Goal: Transaction & Acquisition: Purchase product/service

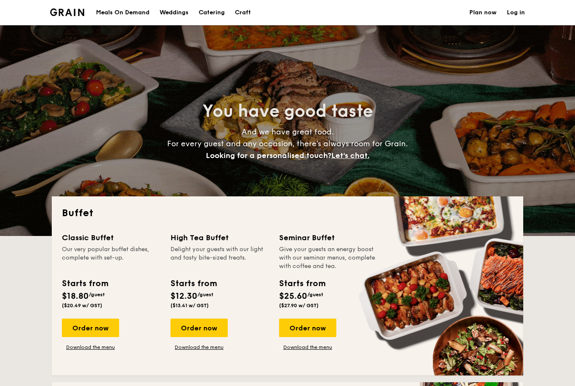
select select
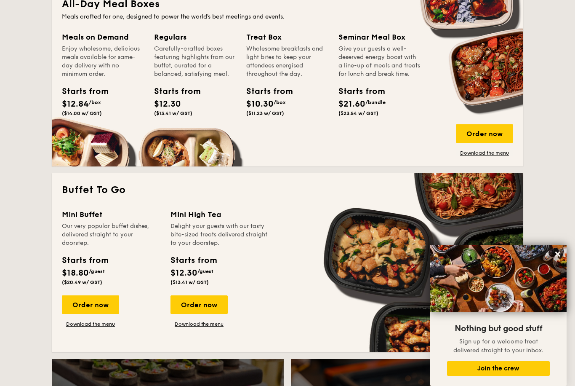
scroll to position [445, 0]
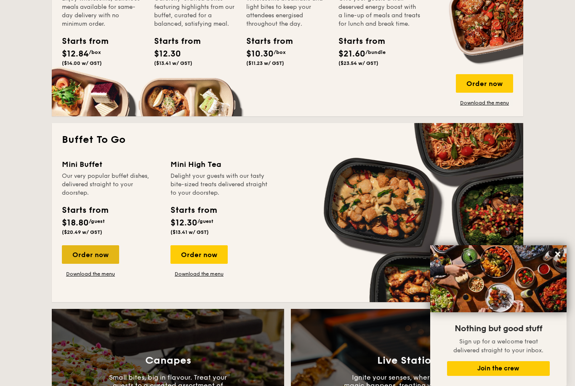
click at [88, 258] on div "Order now" at bounding box center [90, 254] width 57 height 19
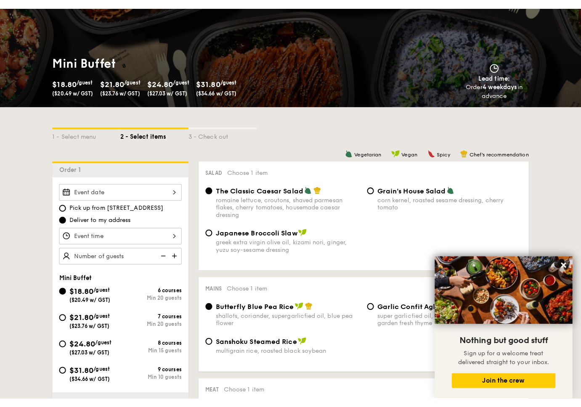
scroll to position [104, 0]
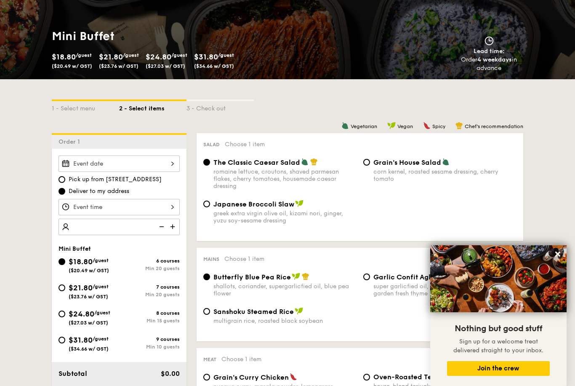
click at [162, 228] on img at bounding box center [160, 226] width 13 height 16
click at [163, 228] on img at bounding box center [160, 226] width 13 height 16
click at [160, 227] on img at bounding box center [160, 226] width 13 height 16
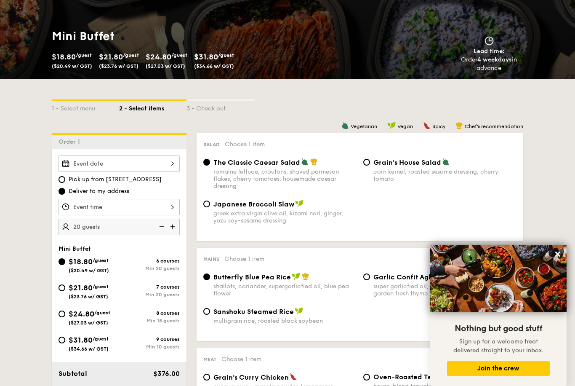
click at [171, 226] on img at bounding box center [173, 226] width 13 height 16
click at [160, 227] on img at bounding box center [160, 226] width 13 height 16
type input "20 guests"
click at [160, 227] on img at bounding box center [160, 226] width 13 height 16
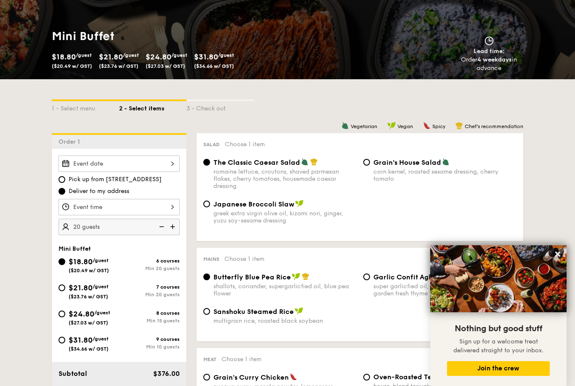
click at [160, 227] on img at bounding box center [160, 226] width 13 height 16
click at [63, 337] on input "$31.80 /guest ($34.66 w/ GST) 9 courses Min 10 guests" at bounding box center [62, 339] width 7 height 7
radio input "true"
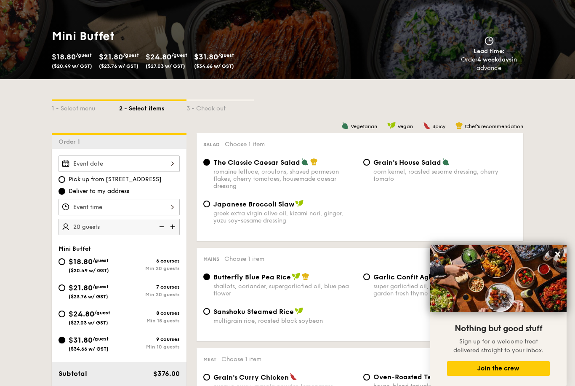
radio input "true"
radio input "false"
radio input "true"
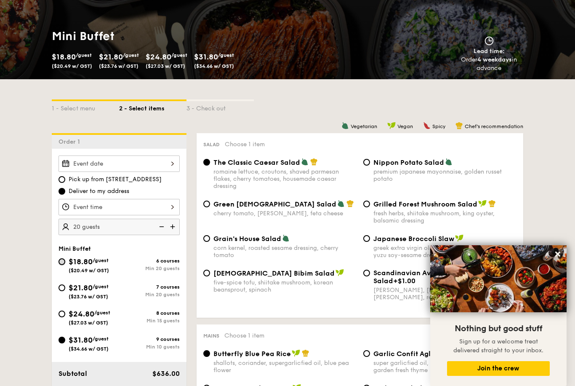
click at [64, 259] on input "$18.80 /guest ($20.49 w/ GST) 6 courses Min 20 guests" at bounding box center [62, 261] width 7 height 7
radio input "true"
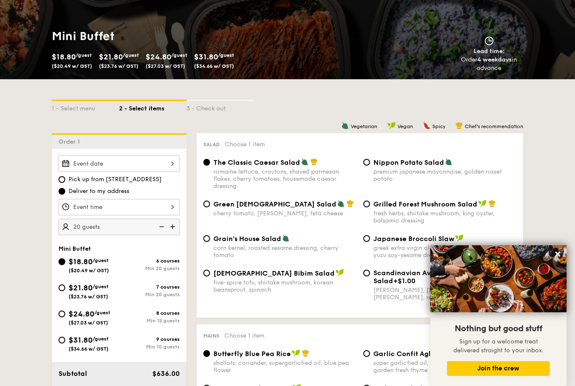
radio input "true"
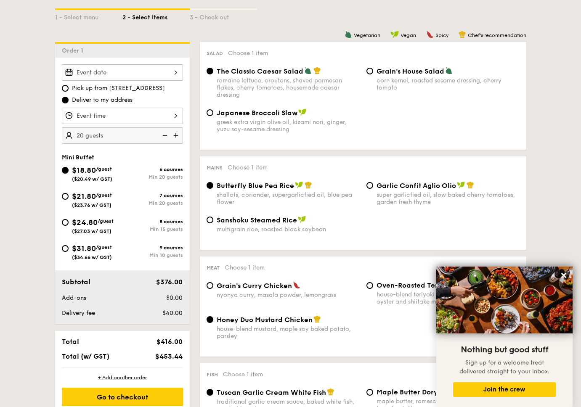
scroll to position [217, 0]
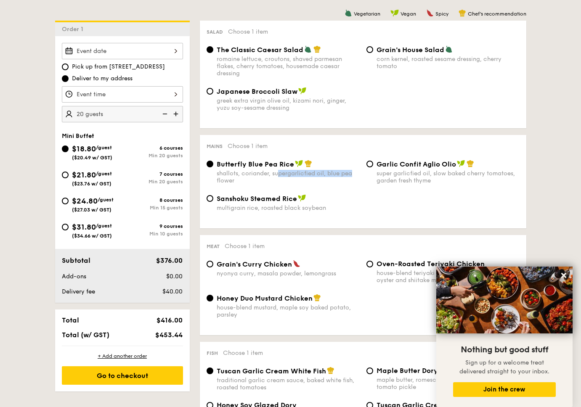
drag, startPoint x: 278, startPoint y: 175, endPoint x: 359, endPoint y: 177, distance: 81.7
click at [359, 177] on div "shallots, coriander, supergarlicfied oil, blue pea flower" at bounding box center [288, 177] width 143 height 14
click at [338, 201] on div "Sanshoku Steamed Rice" at bounding box center [288, 198] width 143 height 8
click at [213, 201] on input "Sanshoku Steamed Rice multigrain rice, roasted black soybean" at bounding box center [210, 198] width 7 height 7
radio input "true"
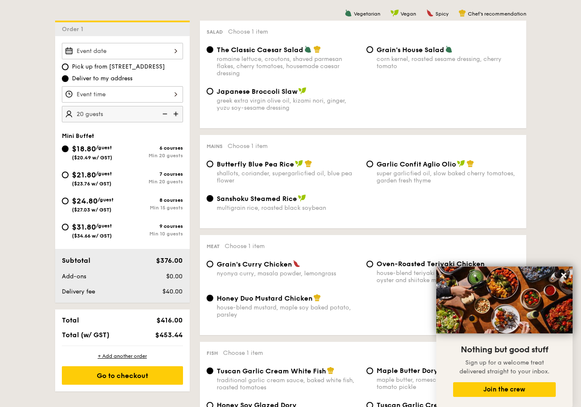
click at [266, 202] on span "Sanshoku Steamed Rice" at bounding box center [257, 199] width 80 height 8
click at [213, 202] on input "Sanshoku Steamed Rice multigrain rice, roasted black soybean" at bounding box center [210, 198] width 7 height 7
click at [268, 180] on div "shallots, coriander, supergarlicfied oil, blue pea flower" at bounding box center [288, 177] width 143 height 14
click at [213, 168] on input "Butterfly Blue Pea Rice shallots, coriander, supergarlicfied oil, blue pea flow…" at bounding box center [210, 164] width 7 height 7
radio input "true"
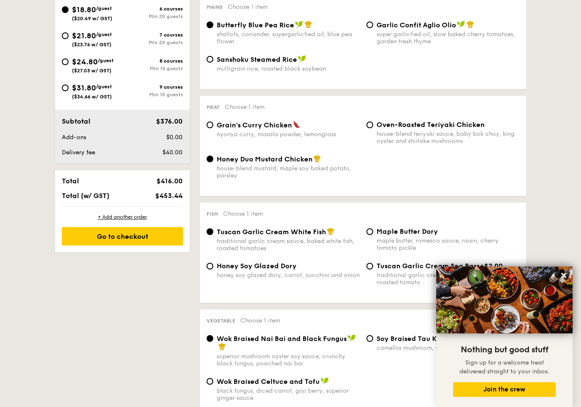
scroll to position [358, 0]
